Goal: Information Seeking & Learning: Check status

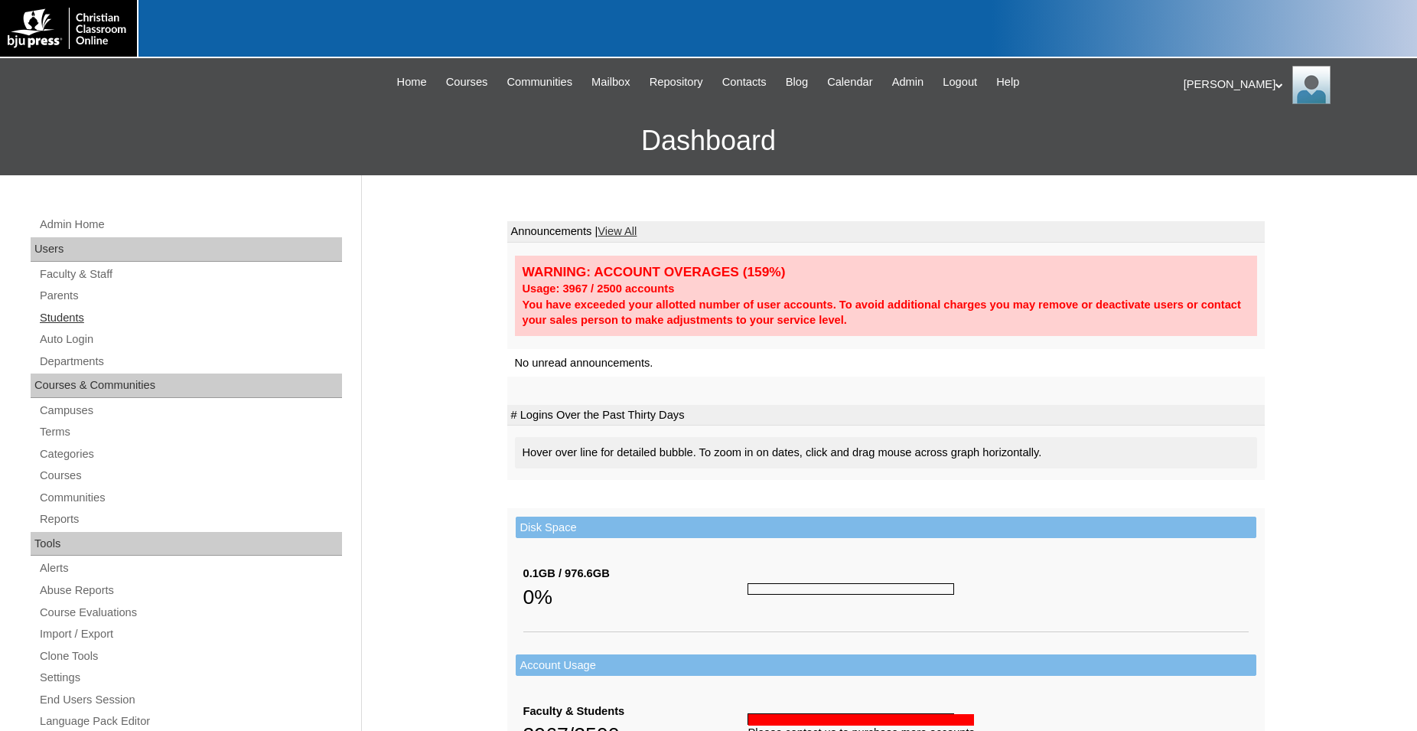
click at [77, 320] on link "Students" at bounding box center [190, 317] width 304 height 19
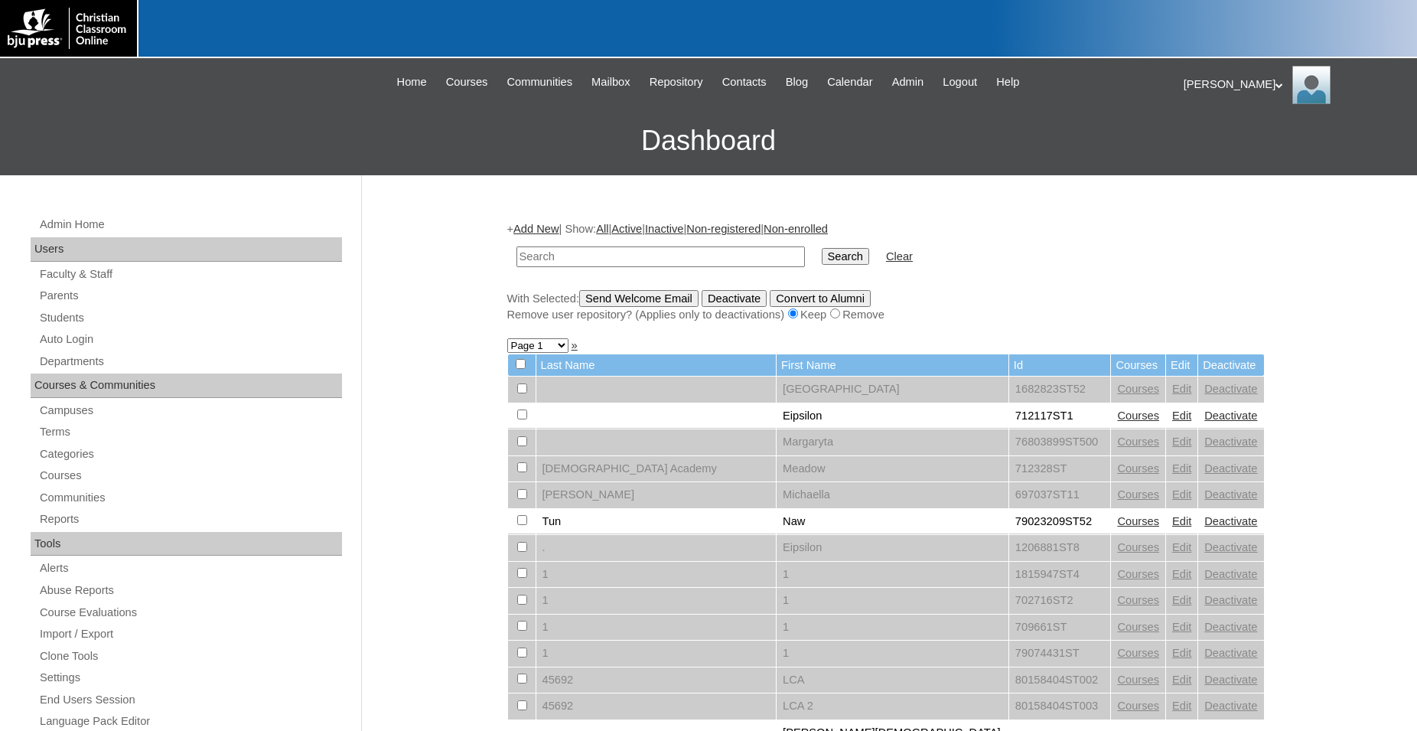
click at [625, 259] on input "text" at bounding box center [661, 256] width 288 height 21
type input "715418"
click at [822, 248] on input "Search" at bounding box center [845, 256] width 47 height 17
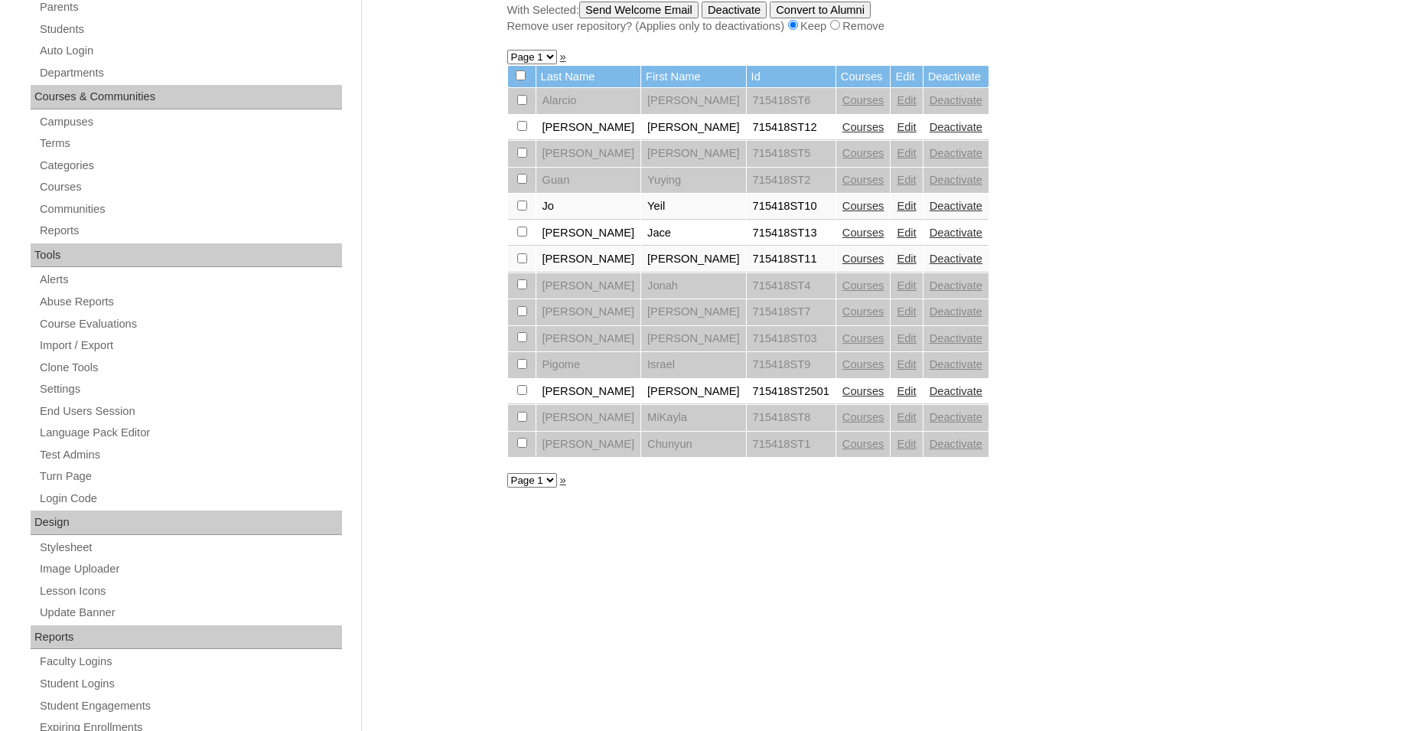
scroll to position [312, 0]
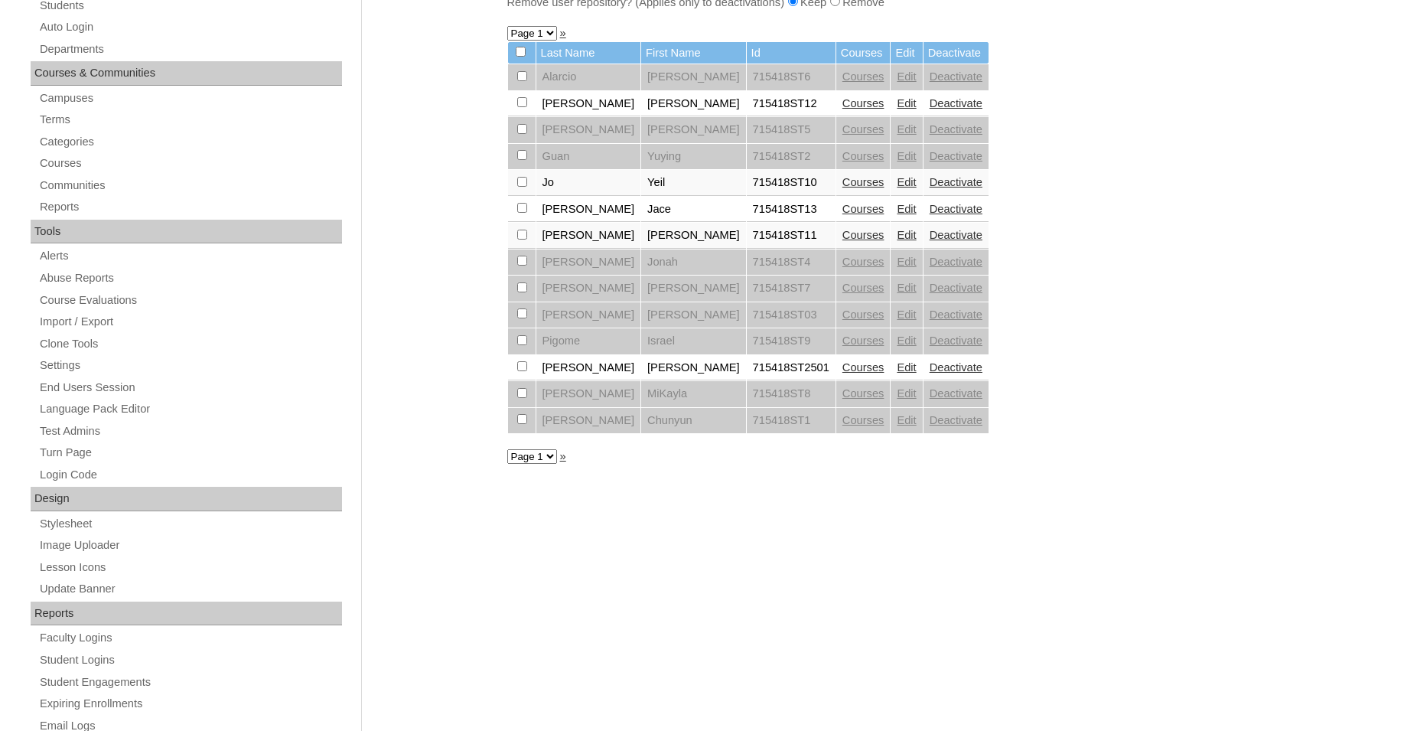
click at [843, 109] on link "Courses" at bounding box center [864, 103] width 42 height 12
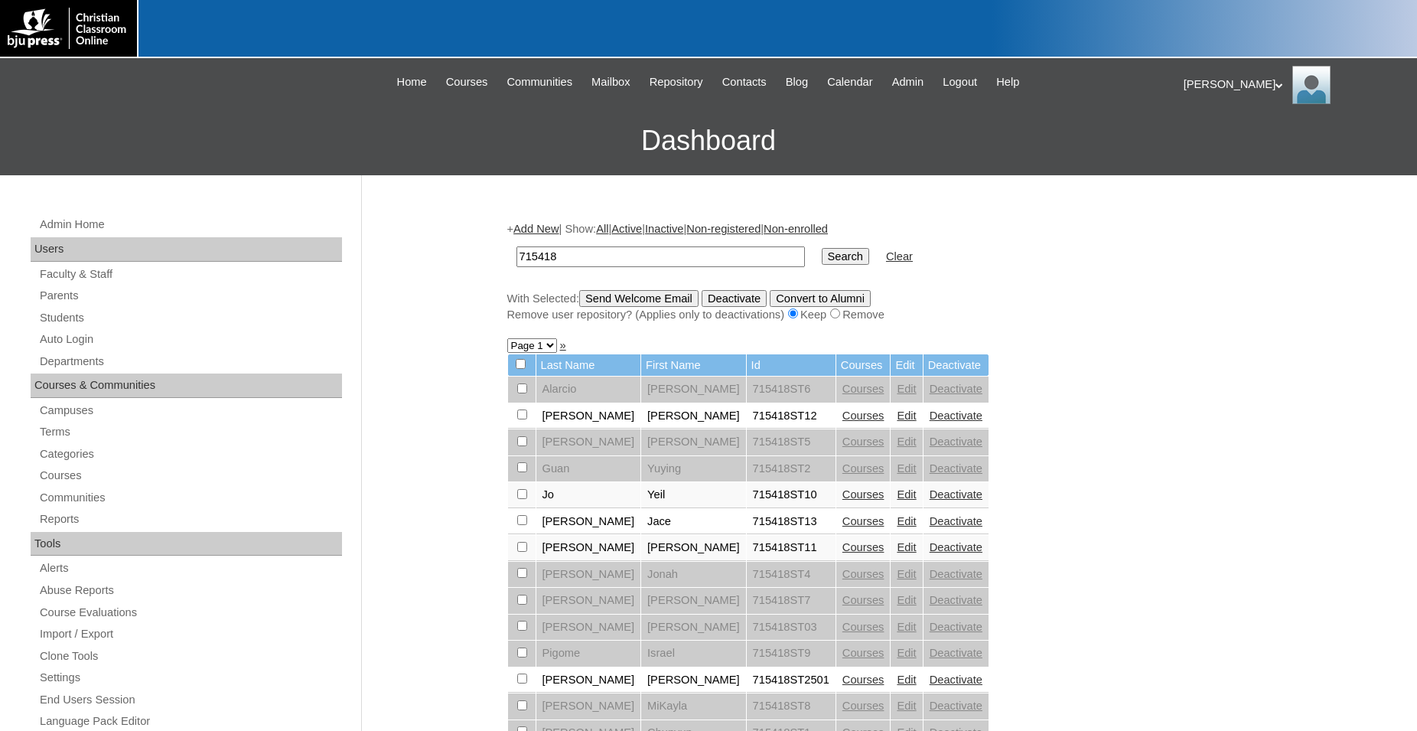
click at [843, 500] on link "Courses" at bounding box center [864, 494] width 42 height 12
click at [843, 527] on link "Courses" at bounding box center [864, 521] width 42 height 12
click at [843, 500] on link "Courses" at bounding box center [864, 494] width 42 height 12
click at [843, 527] on link "Courses" at bounding box center [864, 521] width 42 height 12
click at [843, 553] on link "Courses" at bounding box center [864, 547] width 42 height 12
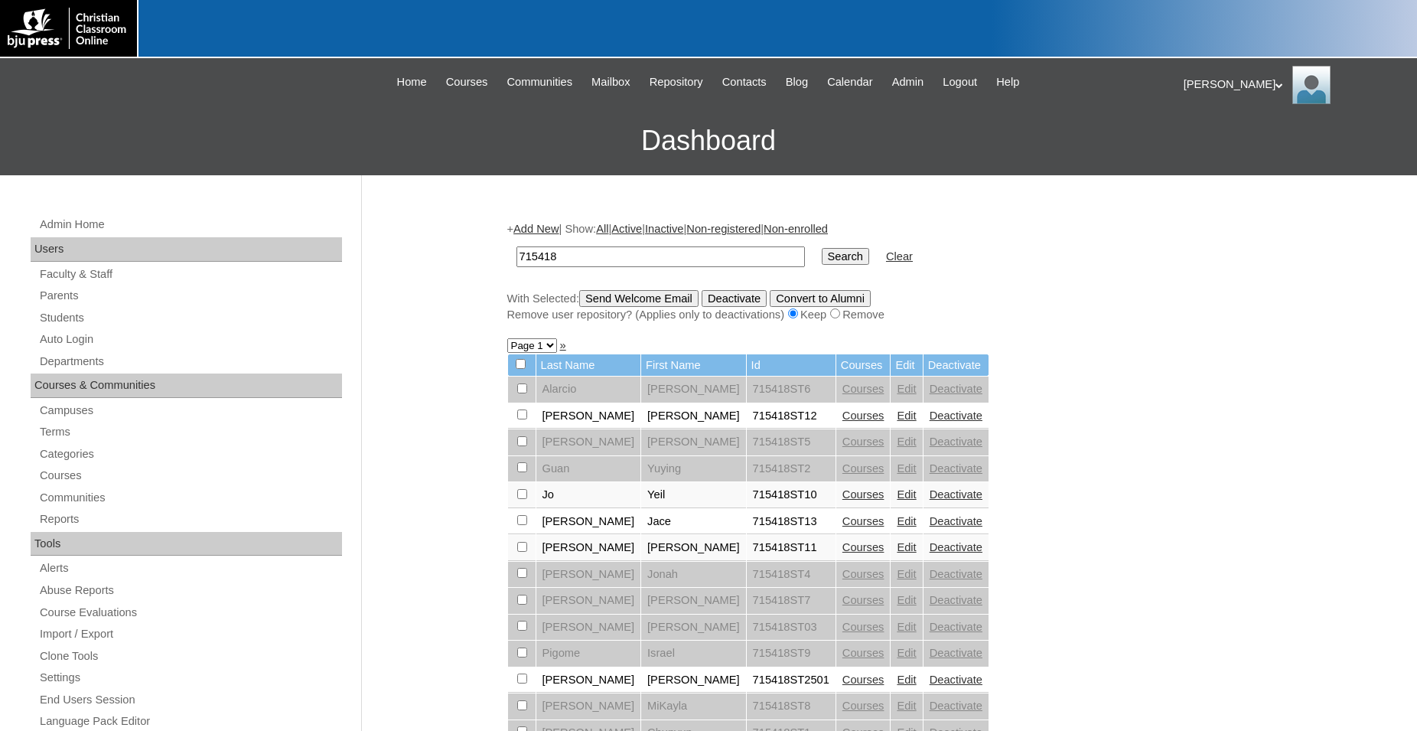
click at [843, 527] on link "Courses" at bounding box center [864, 521] width 42 height 12
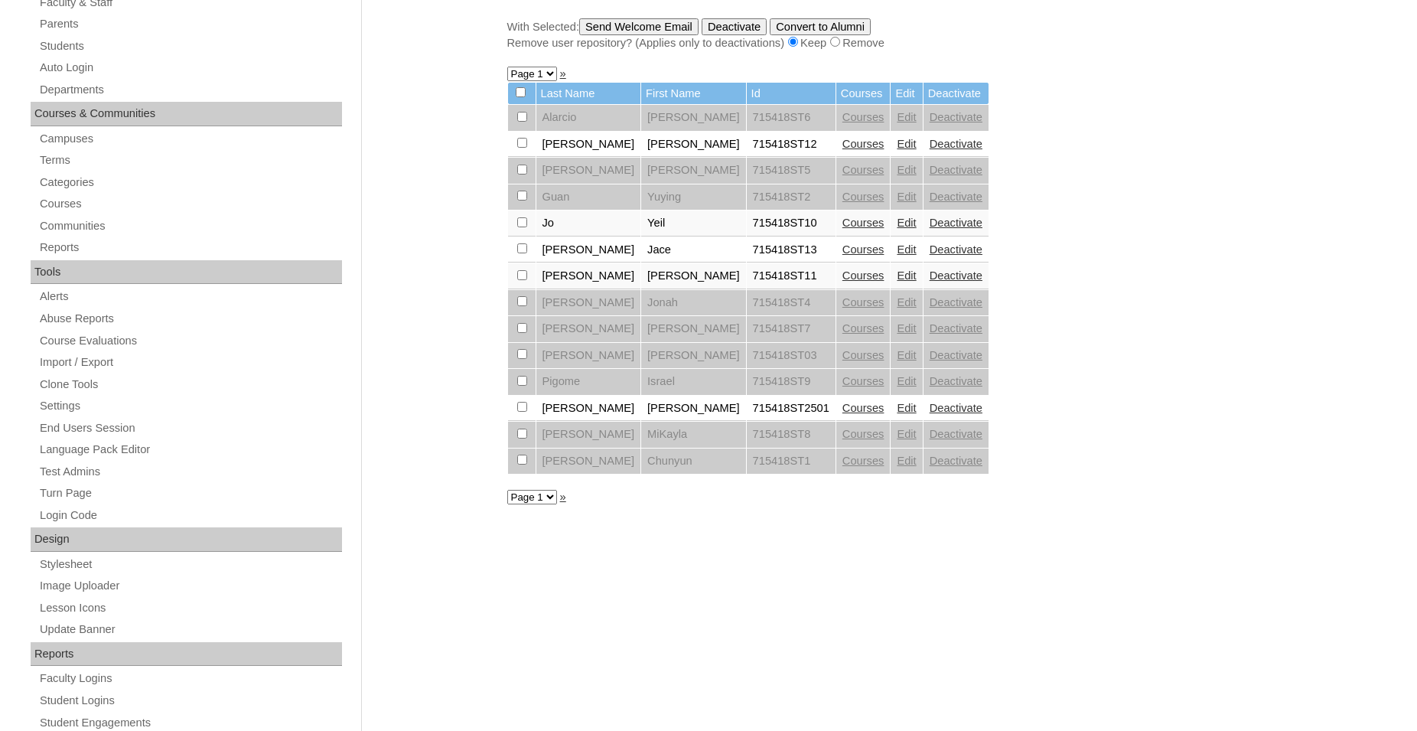
scroll to position [312, 0]
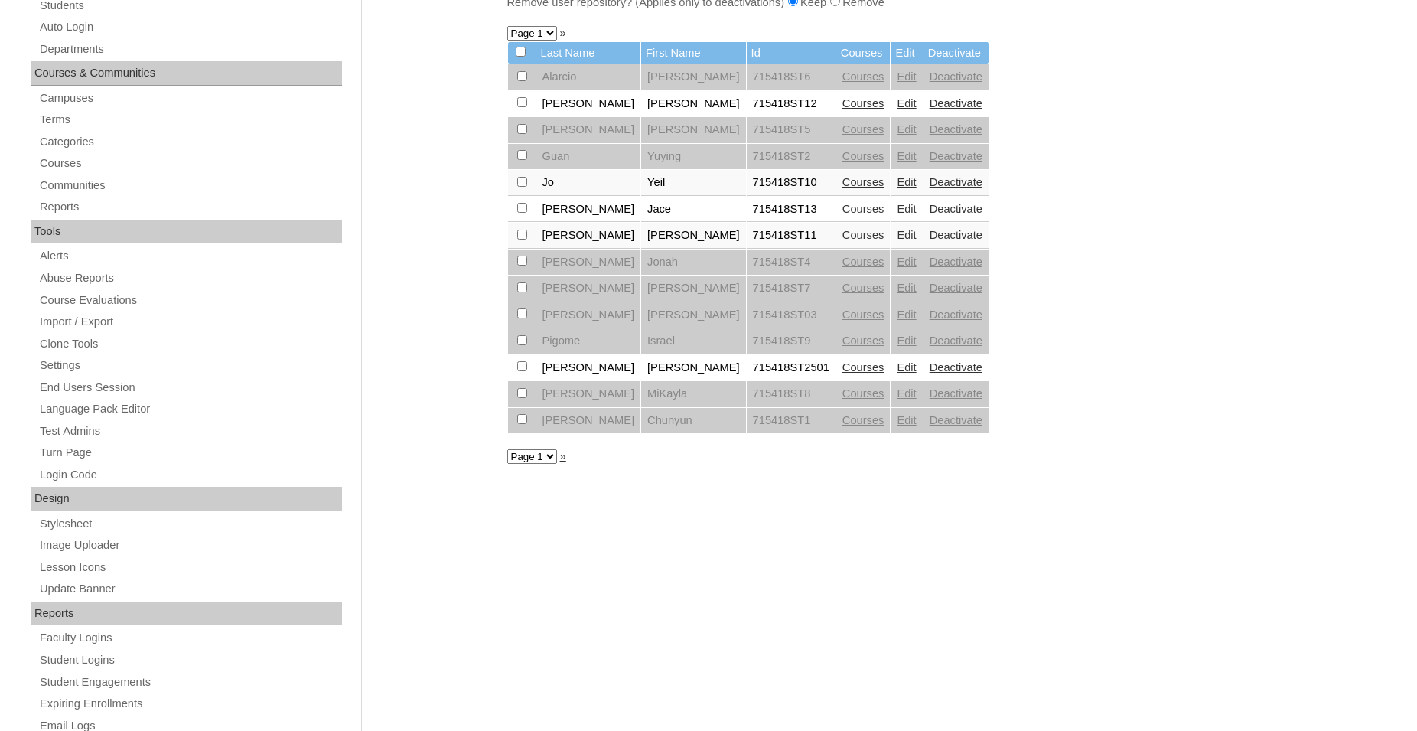
click at [843, 373] on link "Courses" at bounding box center [864, 367] width 42 height 12
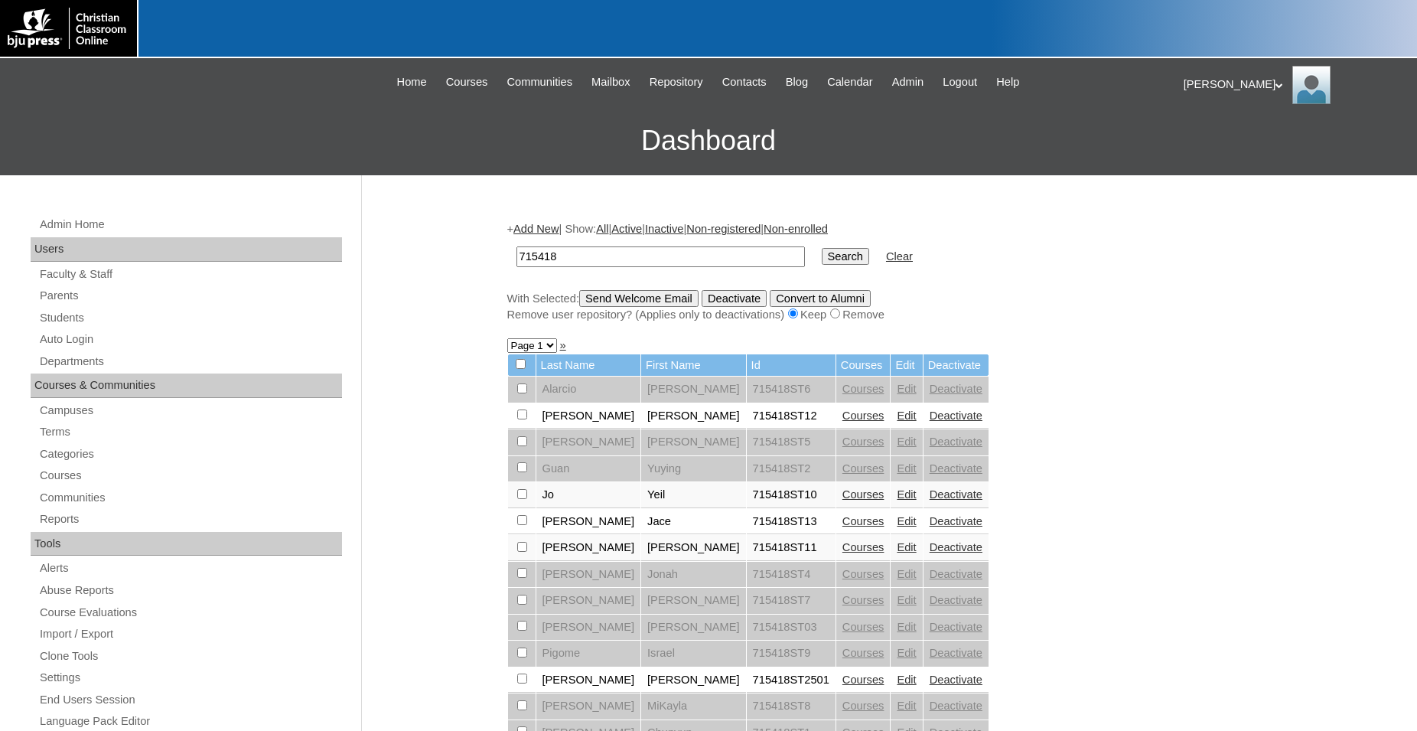
click at [843, 500] on link "Courses" at bounding box center [864, 494] width 42 height 12
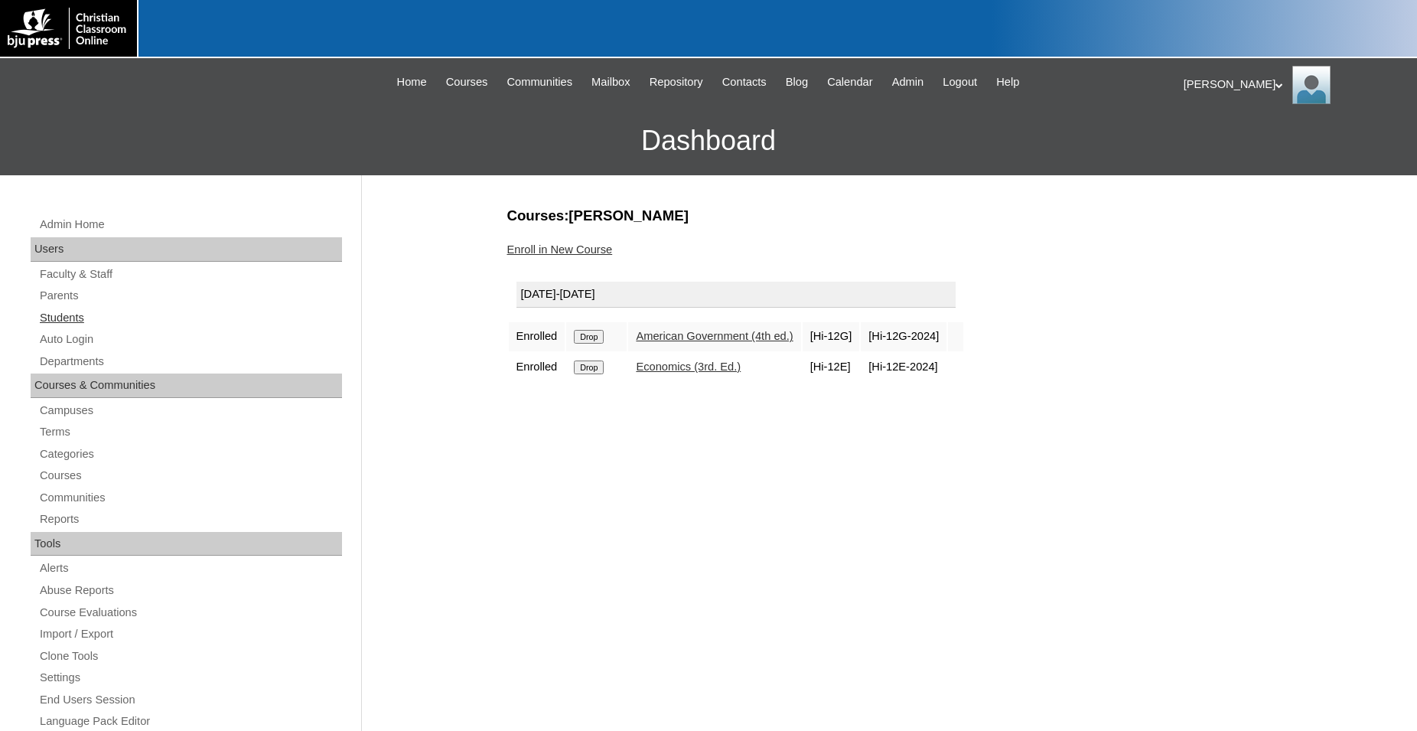
click at [71, 323] on link "Students" at bounding box center [190, 317] width 304 height 19
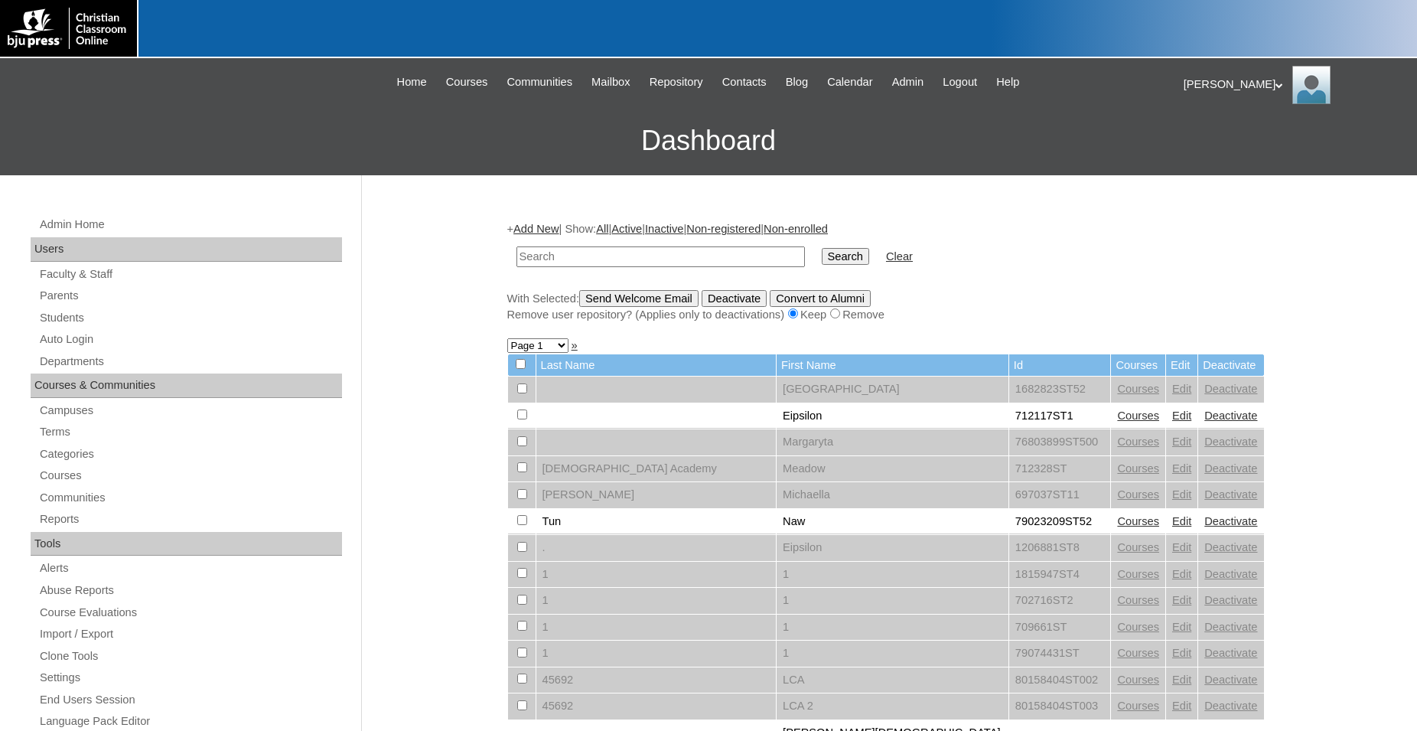
click at [635, 259] on input "text" at bounding box center [661, 256] width 288 height 21
type input "998615"
click at [822, 248] on input "Search" at bounding box center [845, 256] width 47 height 17
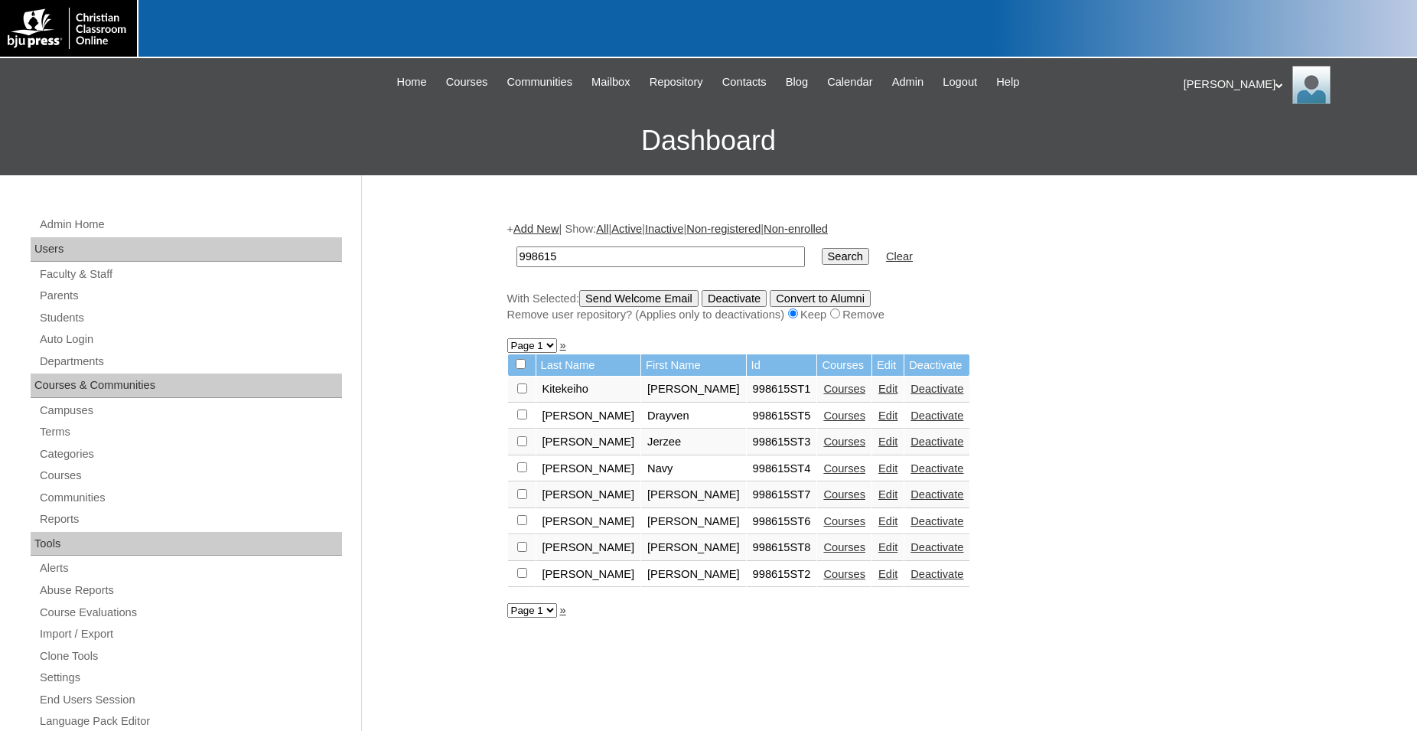
click at [823, 448] on link "Courses" at bounding box center [844, 441] width 42 height 12
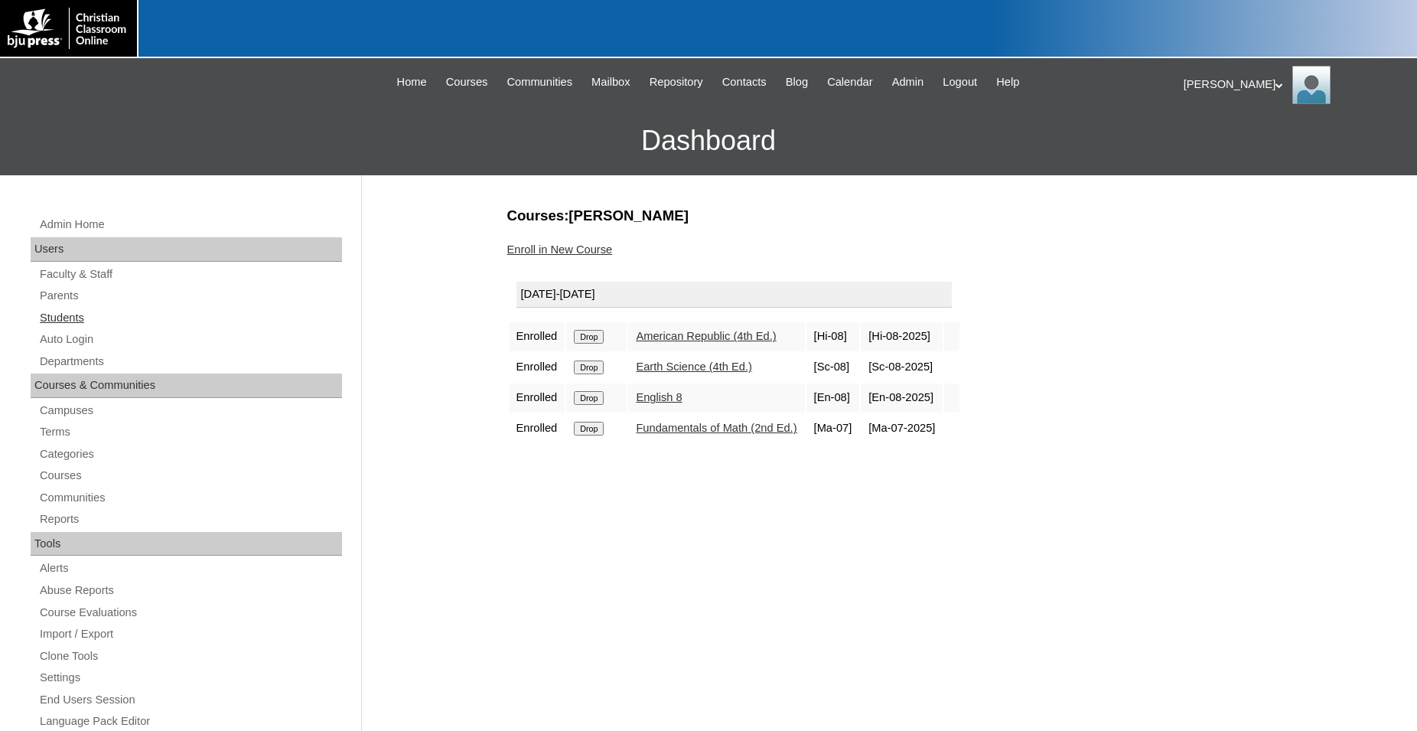
click at [79, 318] on link "Students" at bounding box center [190, 317] width 304 height 19
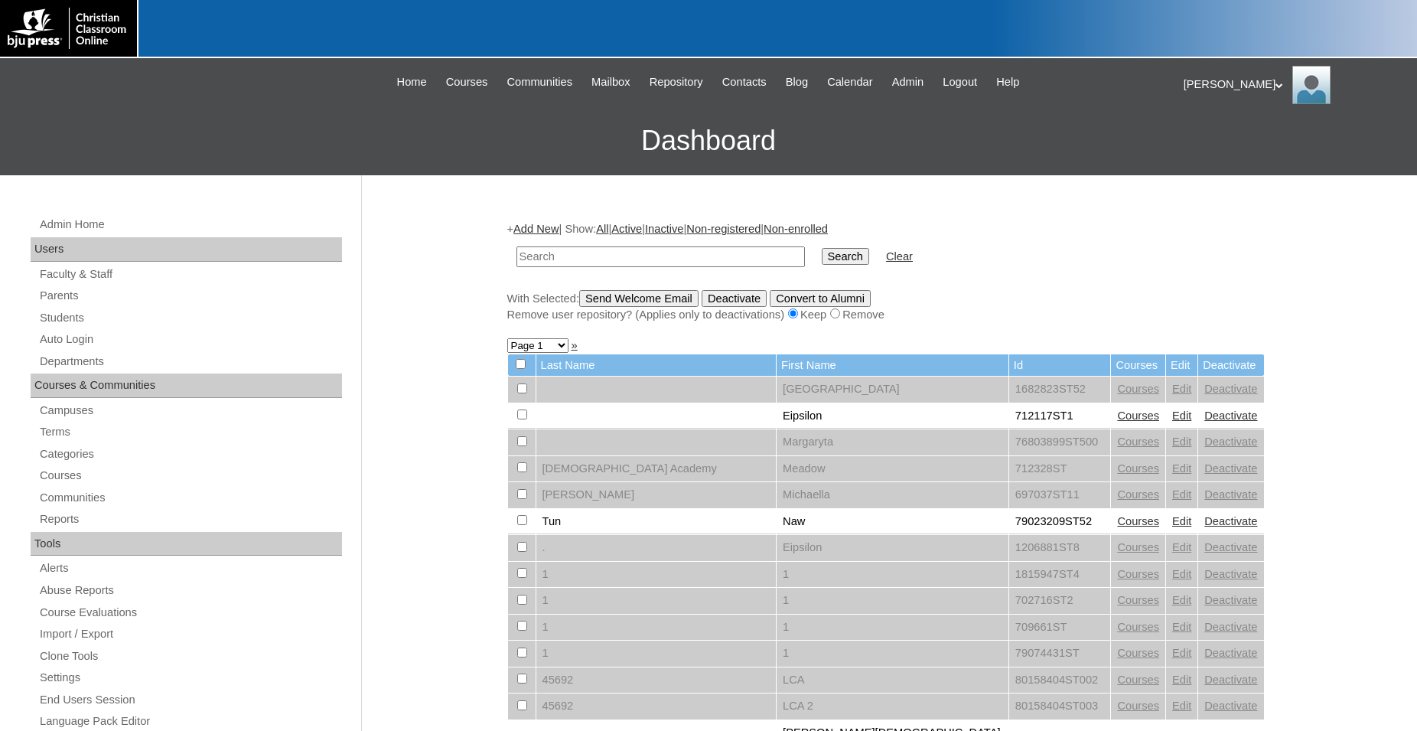
click at [732, 258] on input "text" at bounding box center [661, 256] width 288 height 21
type input "998615"
click at [822, 248] on input "Search" at bounding box center [845, 256] width 47 height 17
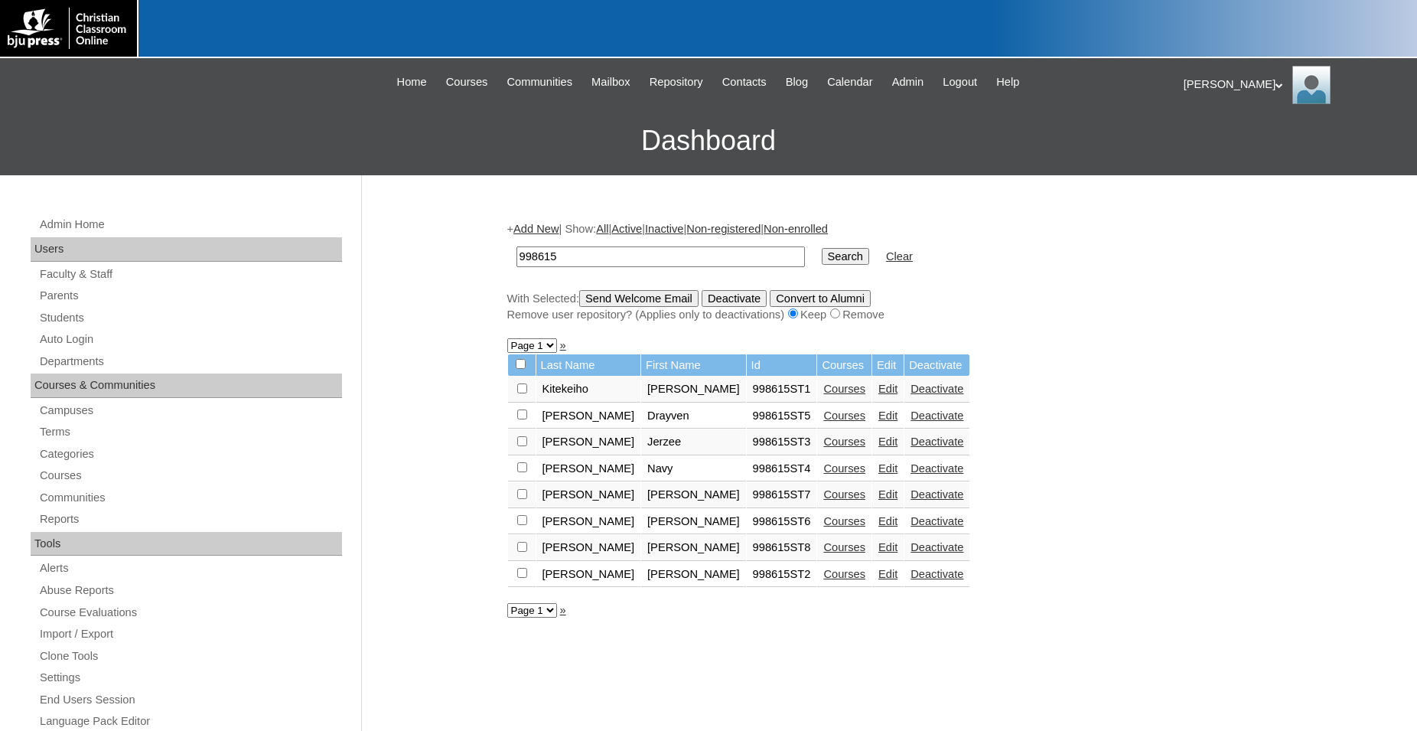
click at [823, 395] on link "Courses" at bounding box center [844, 389] width 42 height 12
